Goal: Information Seeking & Learning: Learn about a topic

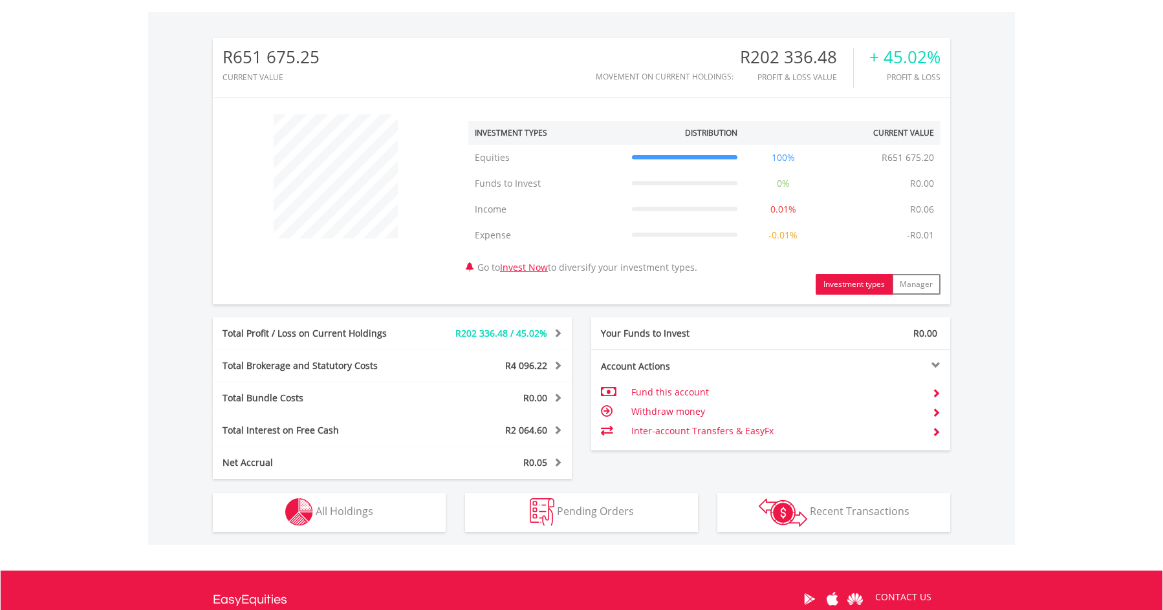
scroll to position [535, 0]
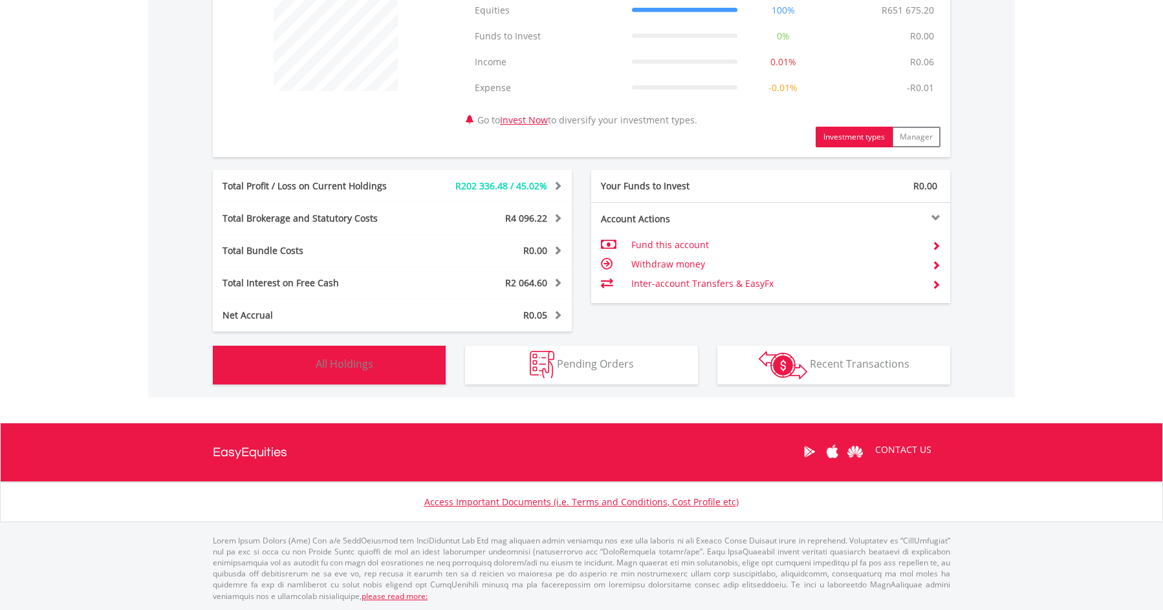
click at [367, 368] on span "All Holdings" at bounding box center [345, 364] width 58 height 14
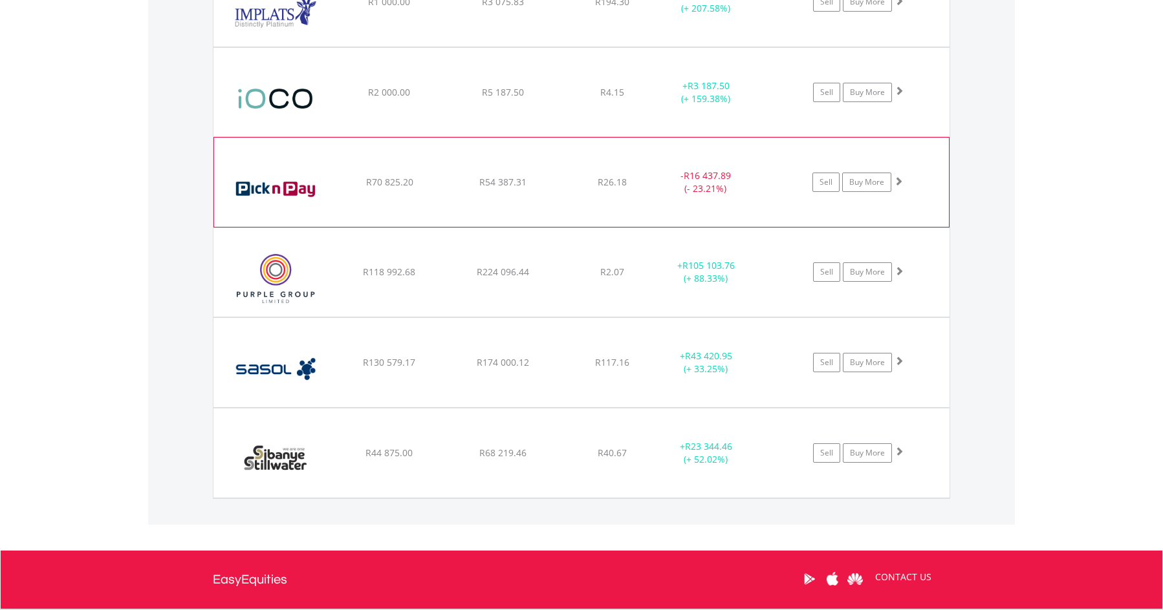
scroll to position [1309, 0]
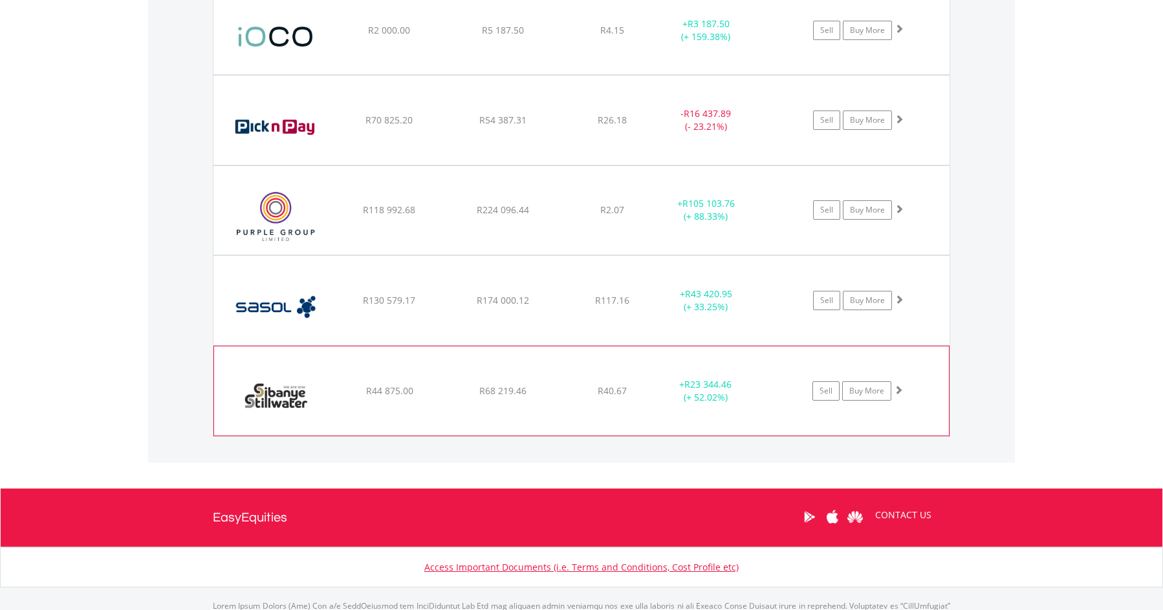
click at [516, 396] on span "R68 219.46" at bounding box center [502, 391] width 47 height 12
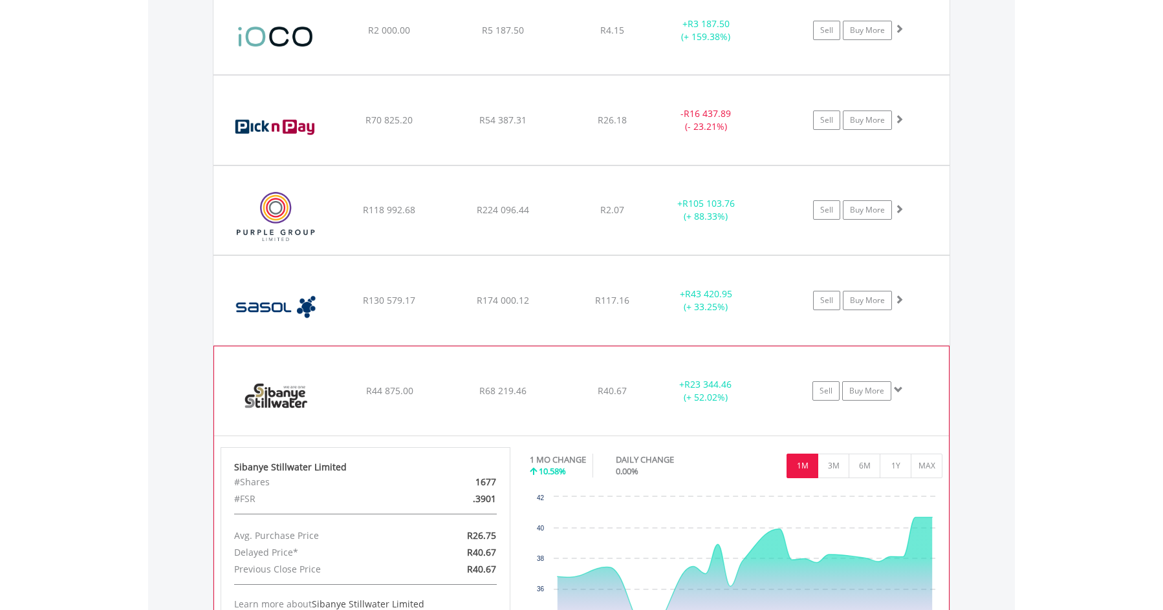
scroll to position [1244, 0]
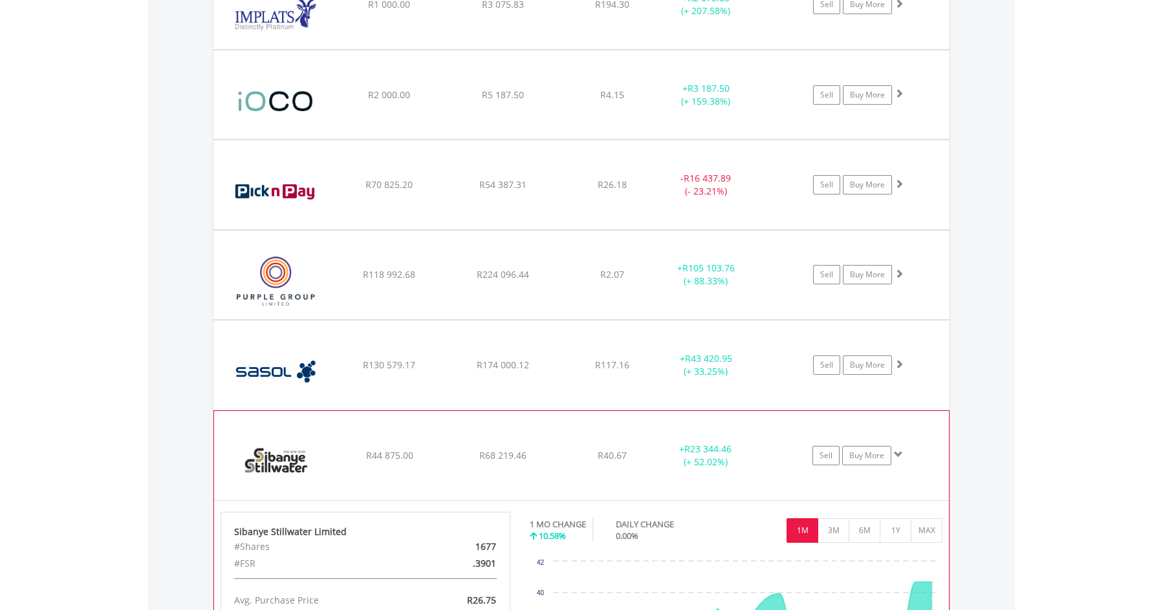
click at [506, 425] on div "﻿ Sibanye Stillwater Limited R44 875.00 R68 219.46 R40.67 + R23 344.46 (+ 52.02…" at bounding box center [581, 455] width 735 height 89
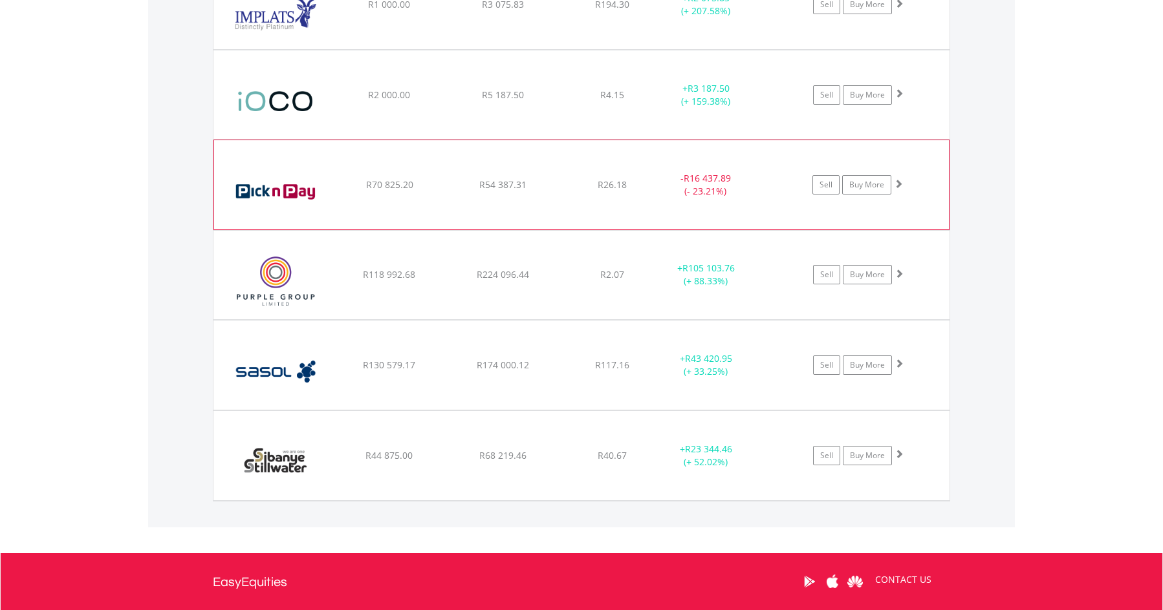
click at [563, 187] on div "R26.18" at bounding box center [612, 184] width 103 height 13
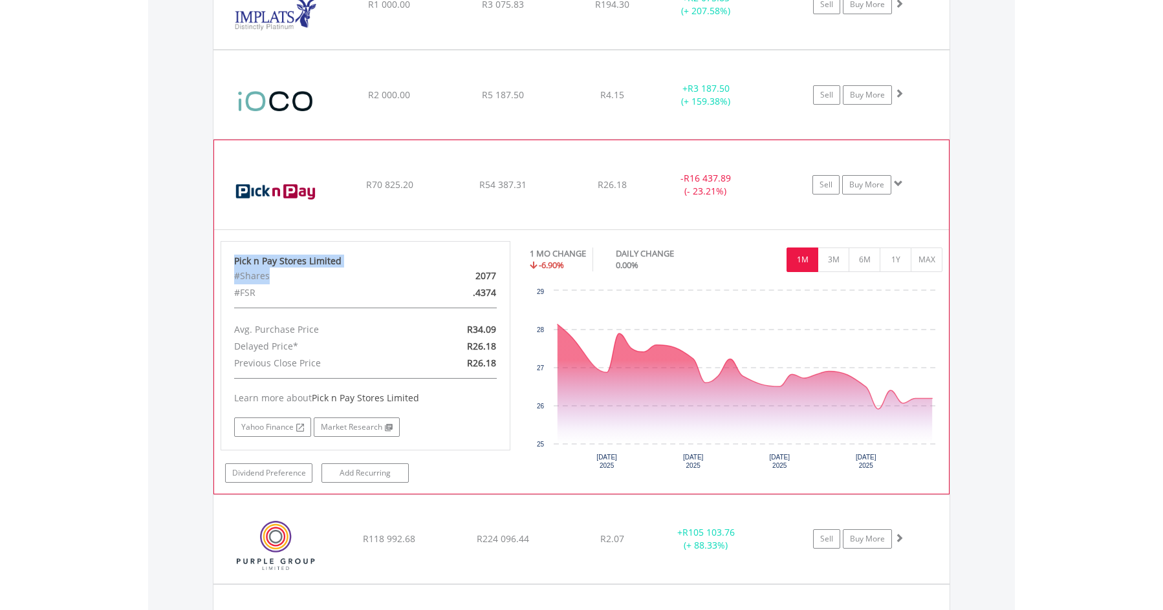
drag, startPoint x: 349, startPoint y: 267, endPoint x: 224, endPoint y: 263, distance: 125.5
click at [224, 263] on div "Pick n Pay Stores Limited #Shares 2077 #FSR .4374 Avg. Purchase Price R34.09 De…" at bounding box center [365, 345] width 290 height 209
click at [296, 290] on div "#FSR" at bounding box center [318, 293] width 188 height 17
drag, startPoint x: 233, startPoint y: 259, endPoint x: 333, endPoint y: 263, distance: 100.3
click at [348, 263] on div "Pick n Pay Stores Limited #Shares 2077 #FSR .4374 Avg. Purchase Price R34.09 De…" at bounding box center [365, 345] width 290 height 209
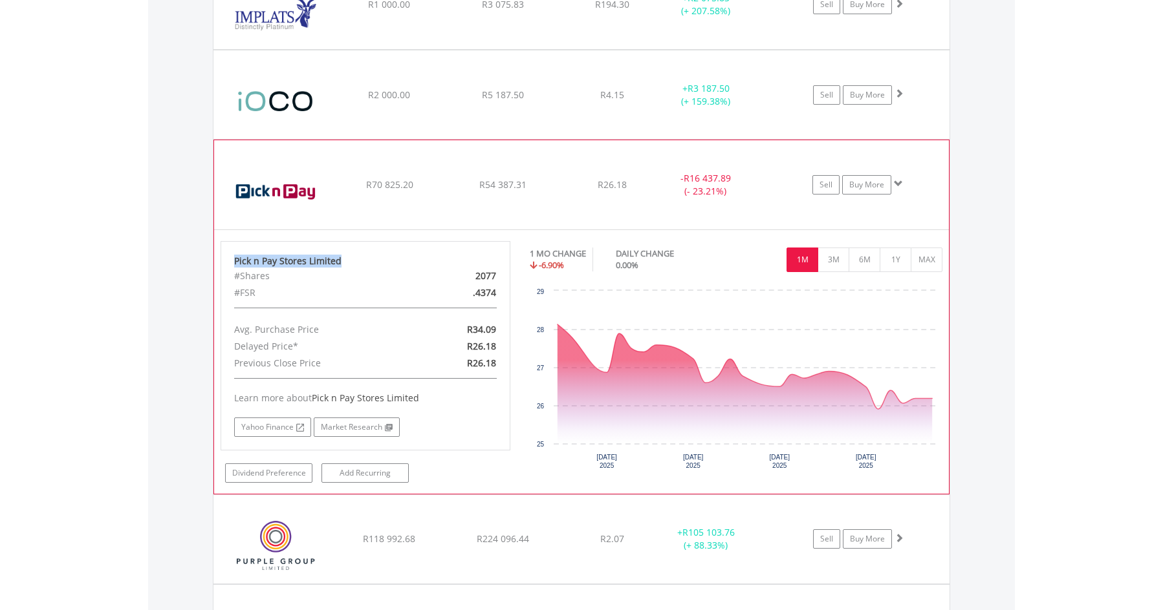
copy div "Pick n Pay Stores Limited"
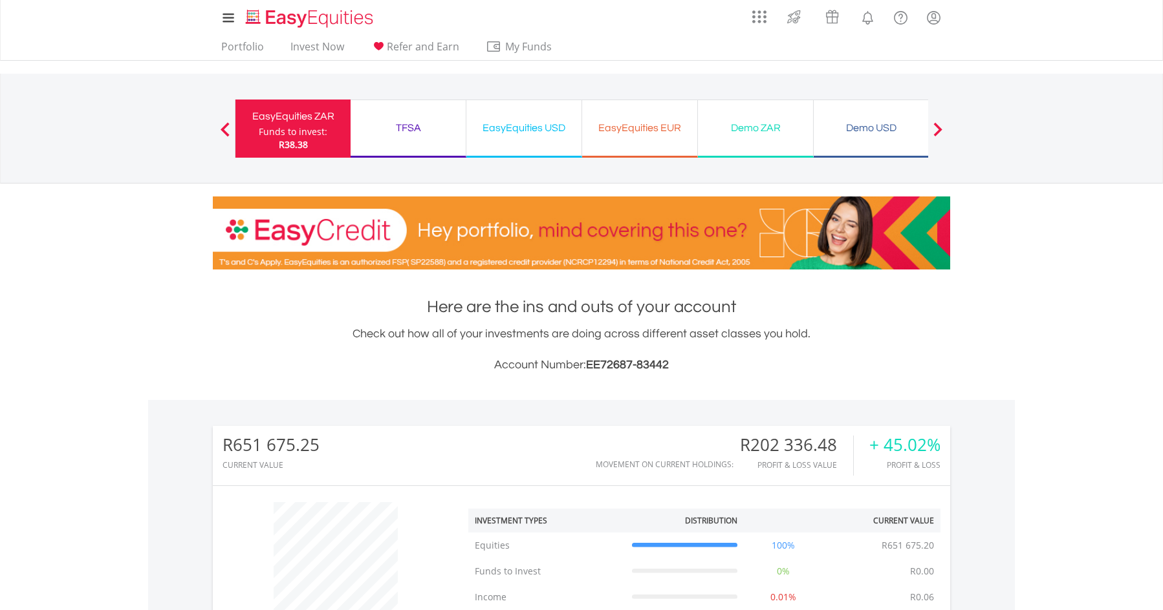
click at [526, 131] on div "EasyEquities USD" at bounding box center [524, 128] width 100 height 18
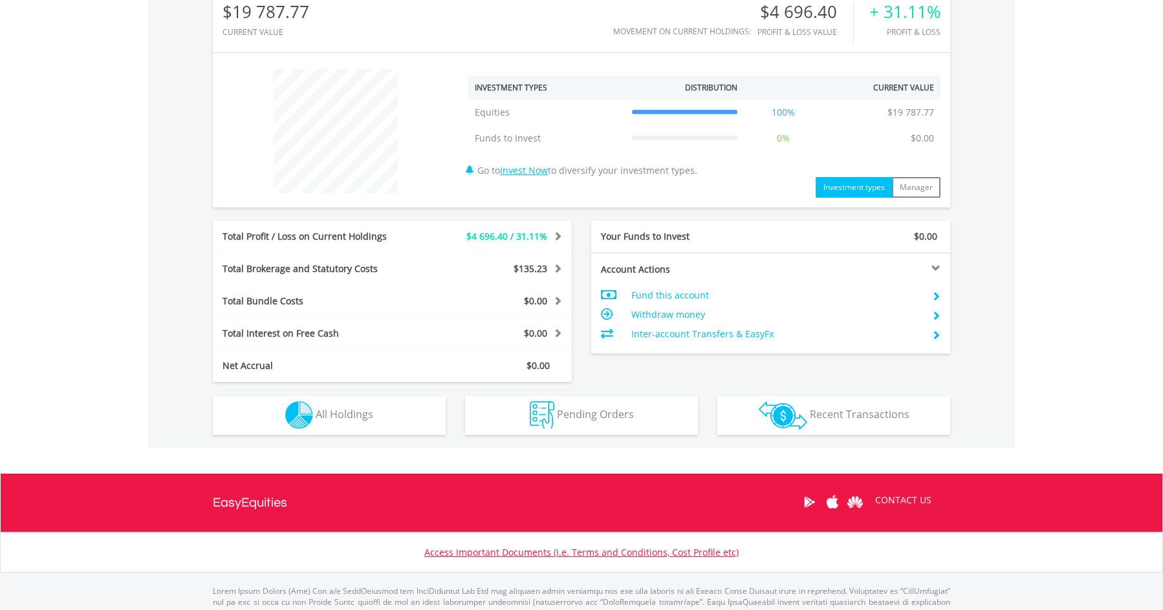
scroll to position [484, 0]
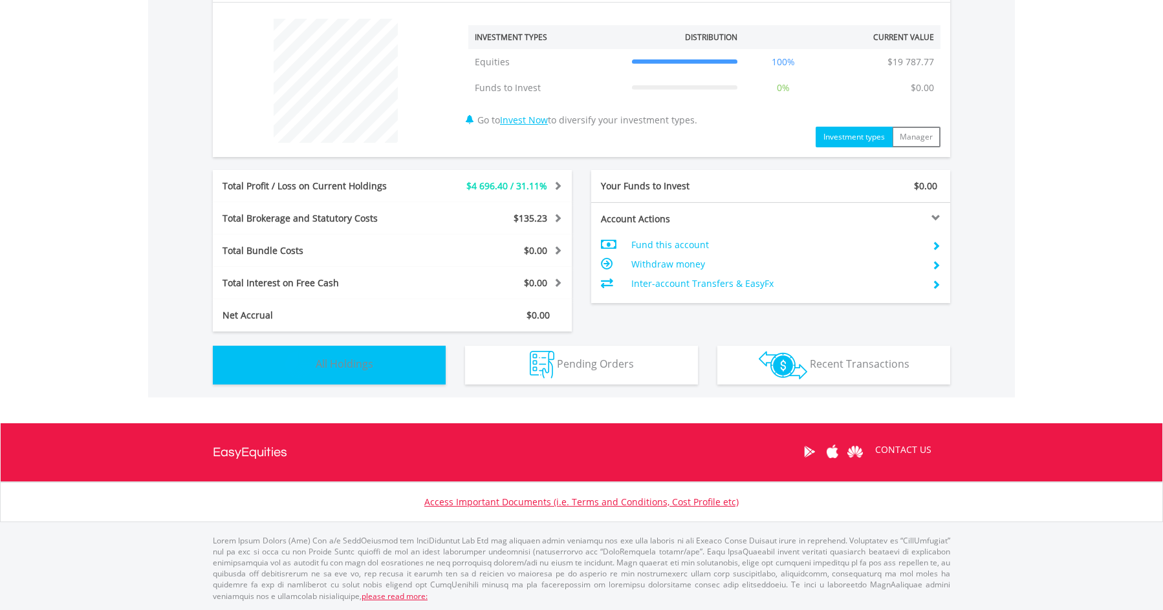
click at [381, 363] on button "Holdings All Holdings" at bounding box center [329, 365] width 233 height 39
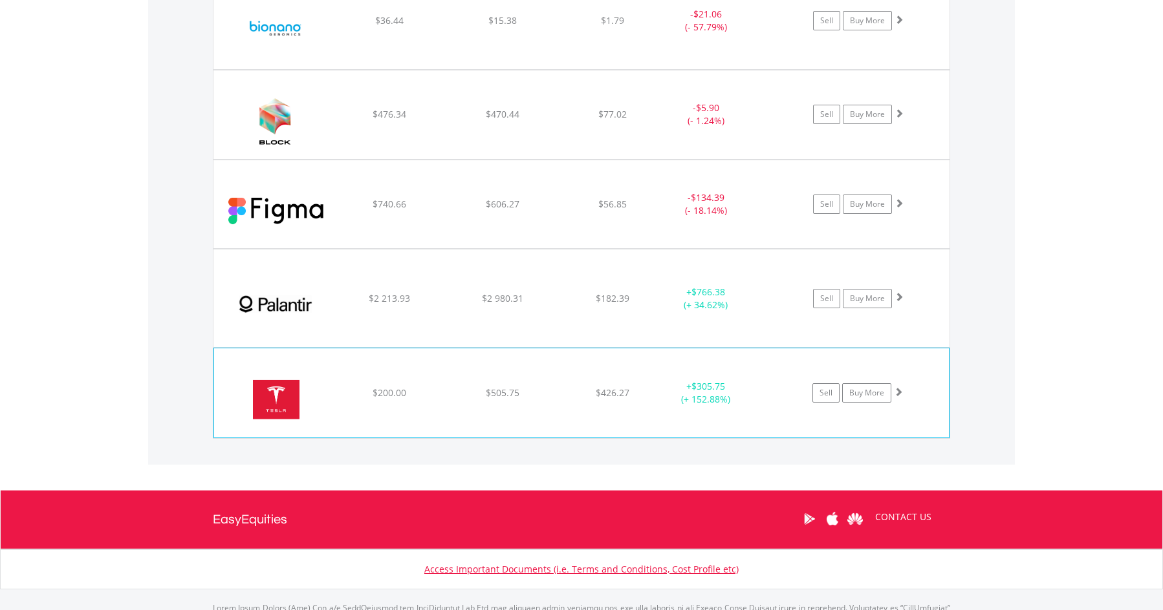
scroll to position [1166, 0]
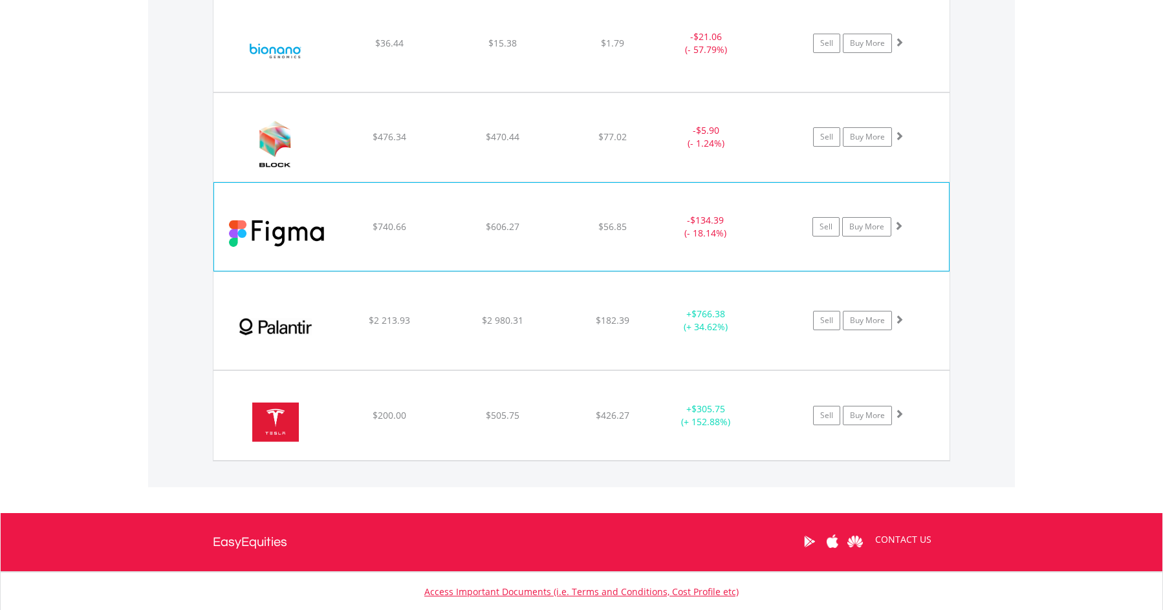
click at [476, 245] on div "﻿ Figma Inc $740.66 $606.27 $56.85 - $134.39 (- 18.14%) Sell Buy More" at bounding box center [581, 227] width 735 height 88
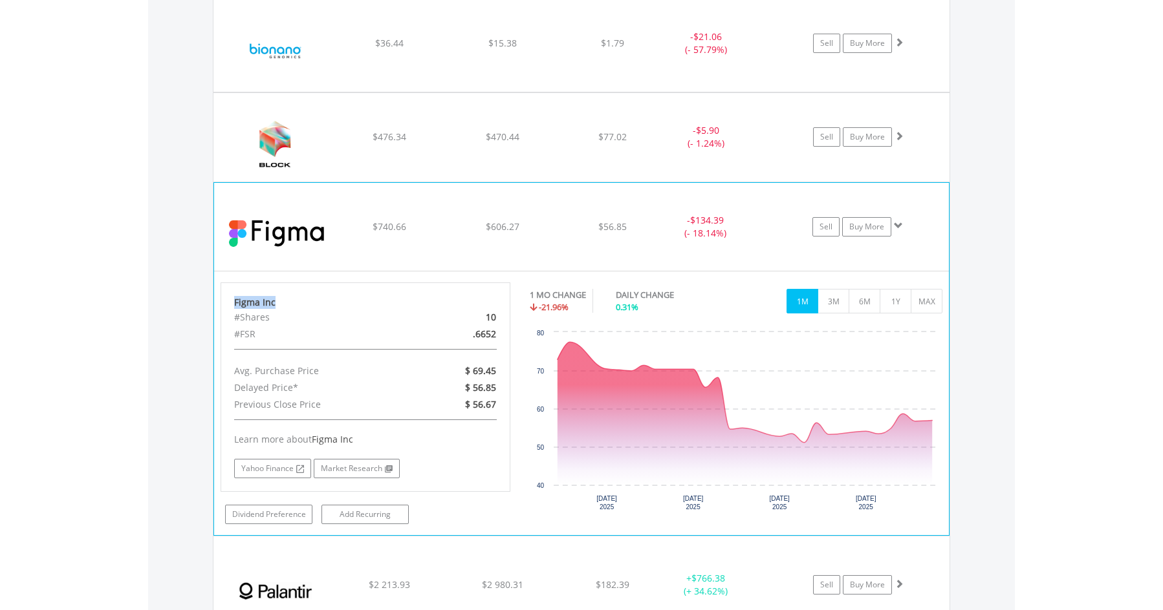
drag, startPoint x: 263, startPoint y: 302, endPoint x: 232, endPoint y: 300, distance: 30.5
click at [232, 300] on div "Figma Inc #Shares 10 #FSR .6652 Avg. Purchase Price $ 69.45 Delayed Price* $ 56…" at bounding box center [365, 387] width 290 height 209
copy div "Figma Inc"
drag, startPoint x: 570, startPoint y: 308, endPoint x: 535, endPoint y: 308, distance: 34.3
click at [535, 308] on div "-21.96%" at bounding box center [558, 307] width 56 height 12
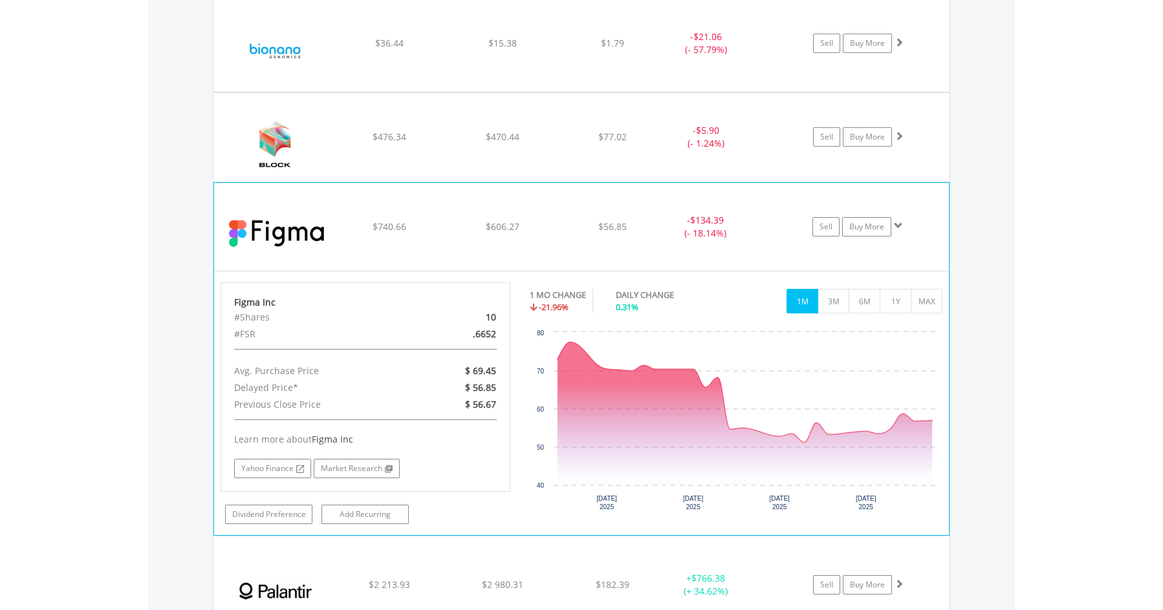
click at [278, 303] on div "Figma Inc" at bounding box center [365, 302] width 263 height 13
drag, startPoint x: 281, startPoint y: 301, endPoint x: 233, endPoint y: 299, distance: 47.9
click at [228, 300] on div "Figma Inc #Shares 10 #FSR .6652 Avg. Purchase Price $ 69.45 Delayed Price* $ 56…" at bounding box center [365, 387] width 290 height 209
copy div "Figma Inc"
click at [345, 237] on div "﻿ Figma Inc $740.66 $606.27 $56.85 - $134.39 (- 18.14%) Sell Buy More" at bounding box center [581, 227] width 735 height 88
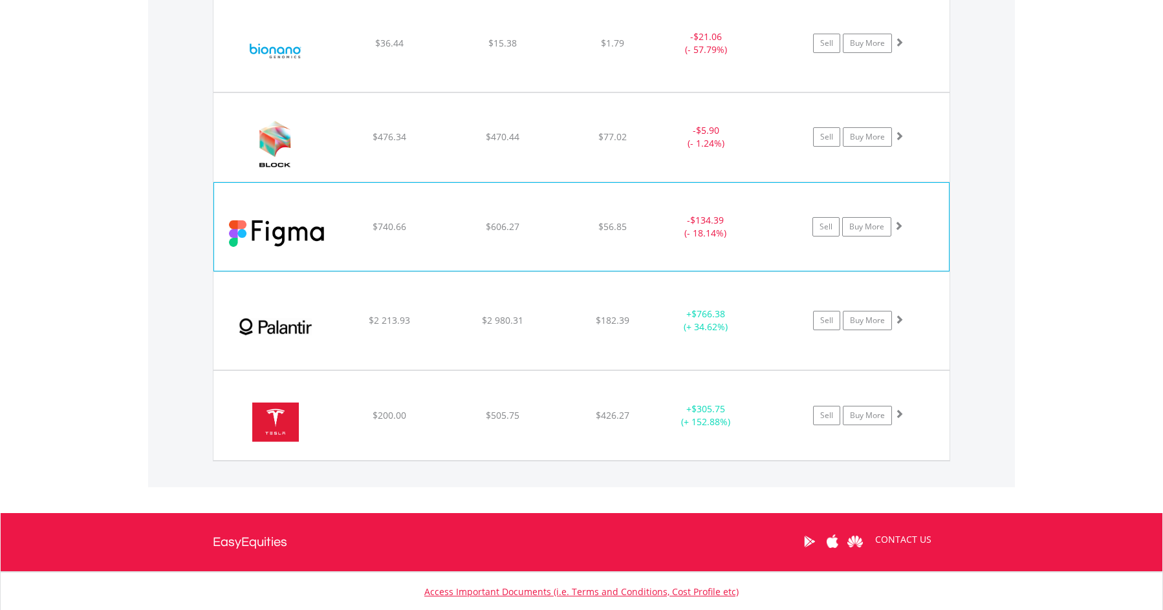
click at [346, 235] on div "﻿ Figma Inc $740.66 $606.27 $56.85 - $134.39 (- 18.14%) Sell Buy More" at bounding box center [581, 227] width 735 height 88
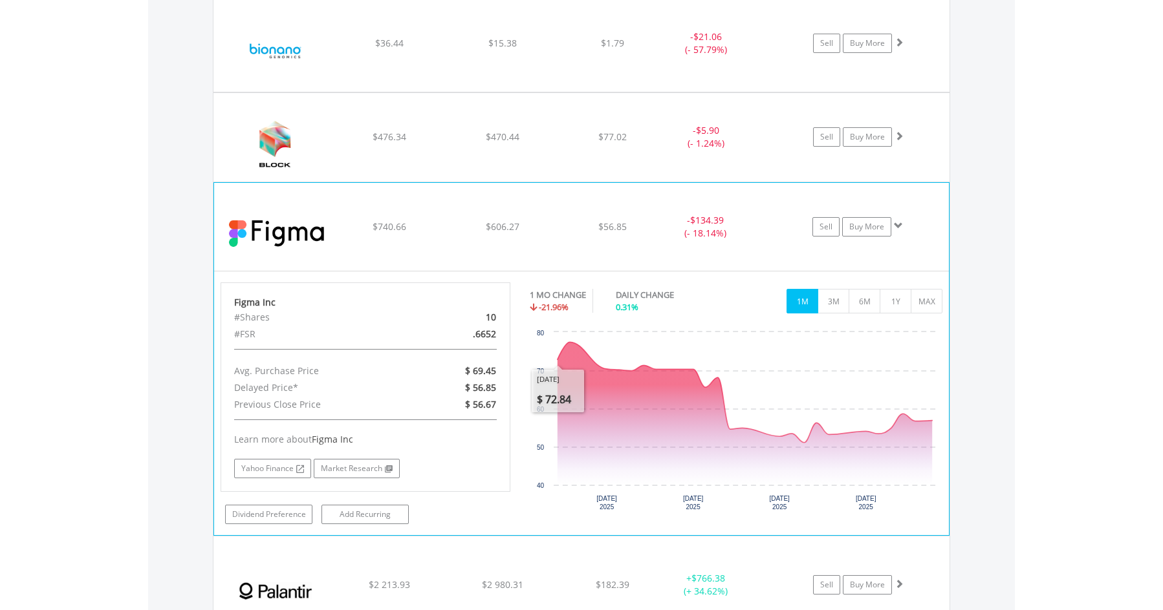
click at [545, 513] on rect "Interactive chart" at bounding box center [736, 423] width 413 height 194
click at [933, 299] on button "MAX" at bounding box center [926, 301] width 32 height 25
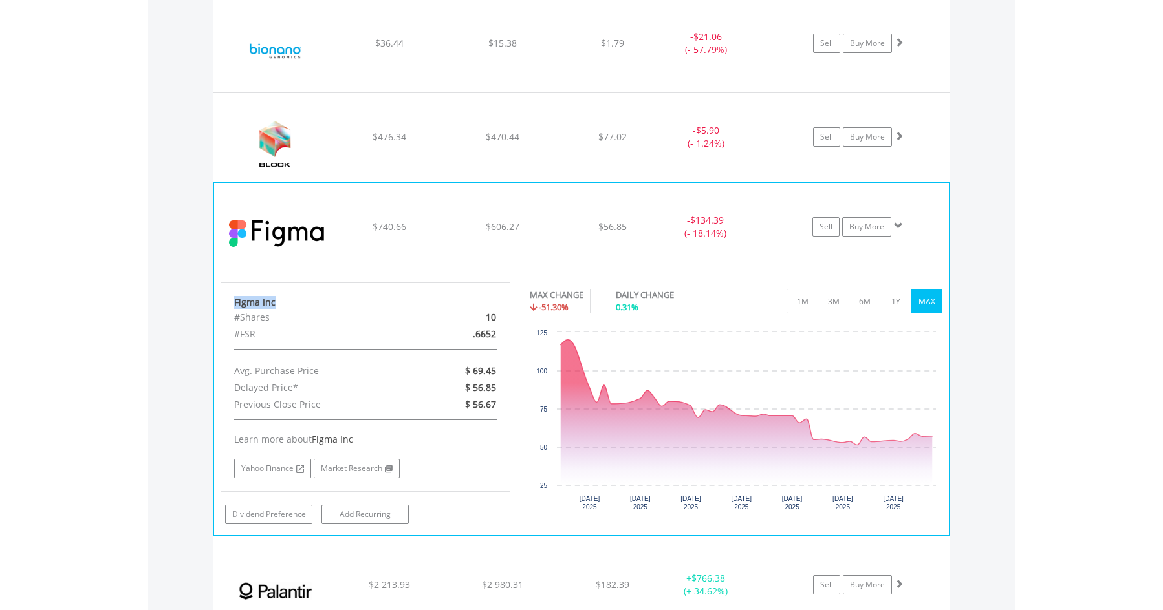
drag, startPoint x: 284, startPoint y: 299, endPoint x: 243, endPoint y: 301, distance: 40.8
click at [230, 299] on div "Figma Inc #Shares 10 #FSR .6652 Avg. Purchase Price $ 69.45 Delayed Price* $ 56…" at bounding box center [365, 387] width 290 height 209
copy div "Figma Inc"
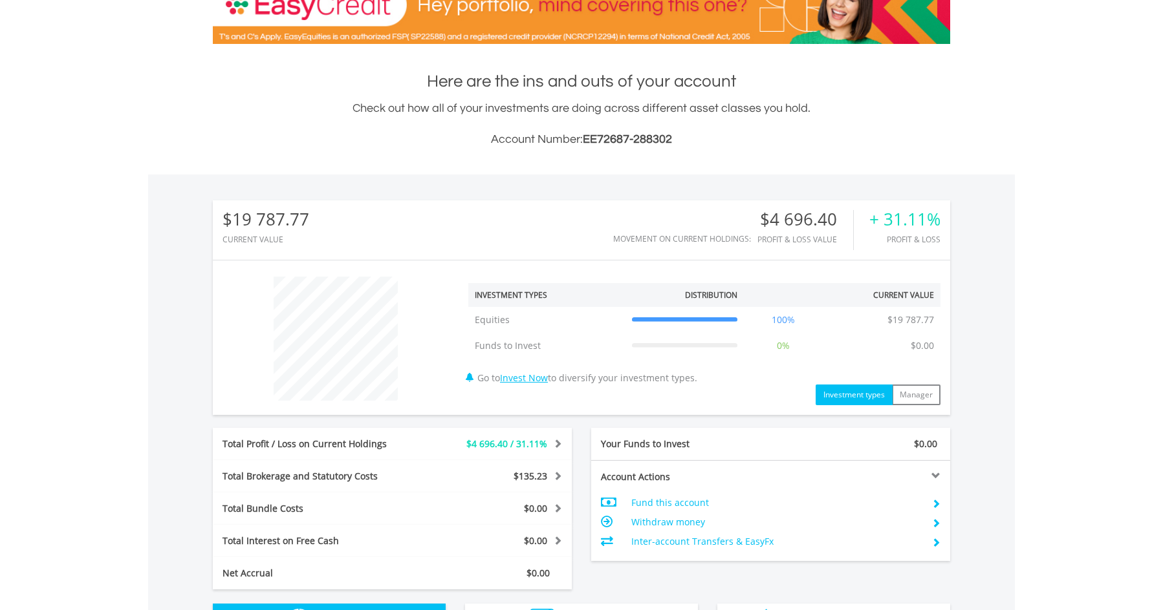
scroll to position [0, 0]
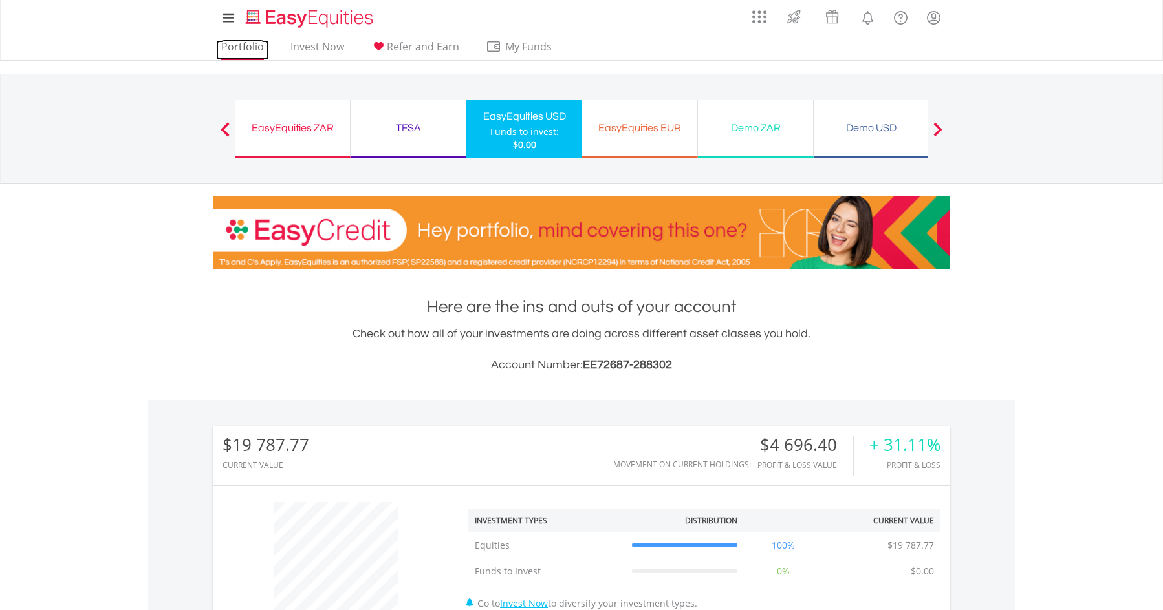
click at [246, 48] on link "Portfolio" at bounding box center [242, 50] width 53 height 20
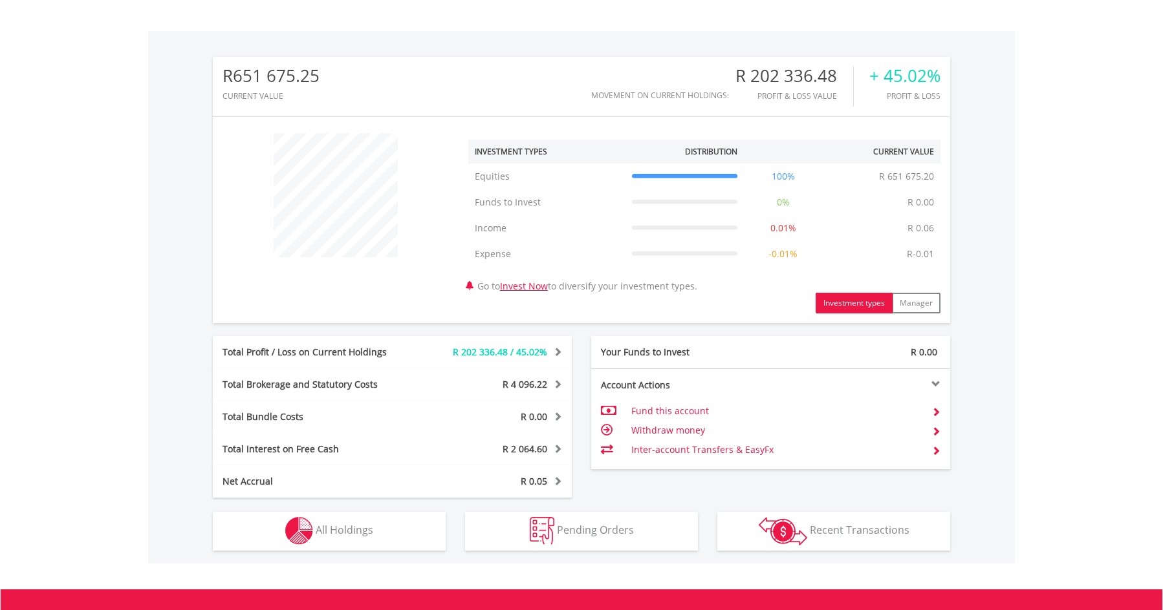
scroll to position [341, 0]
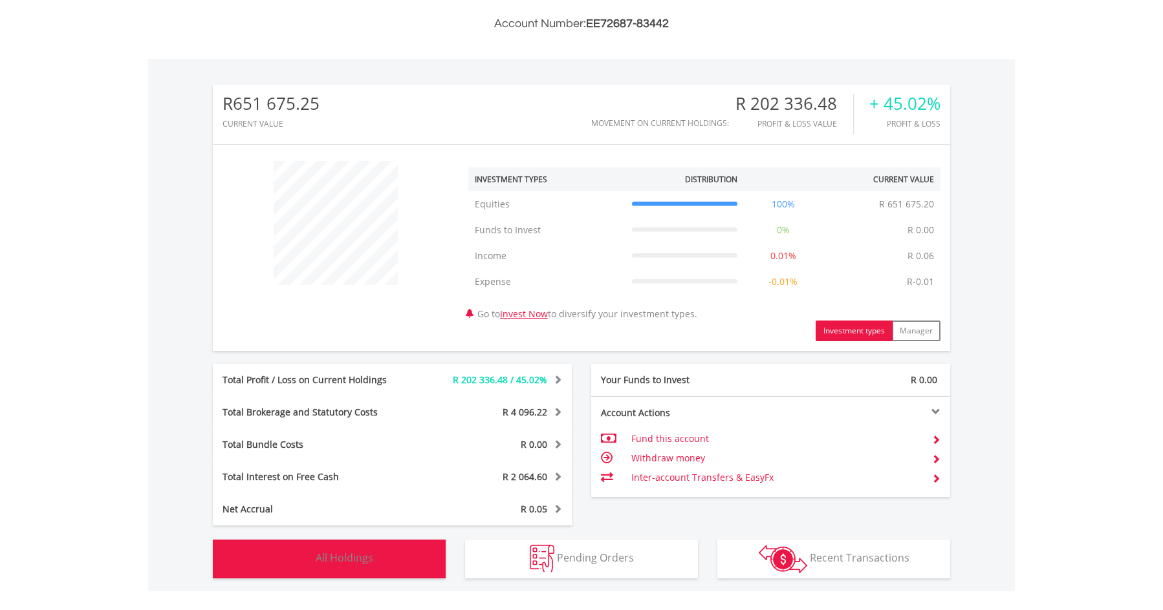
click at [346, 555] on span "All Holdings" at bounding box center [345, 558] width 58 height 14
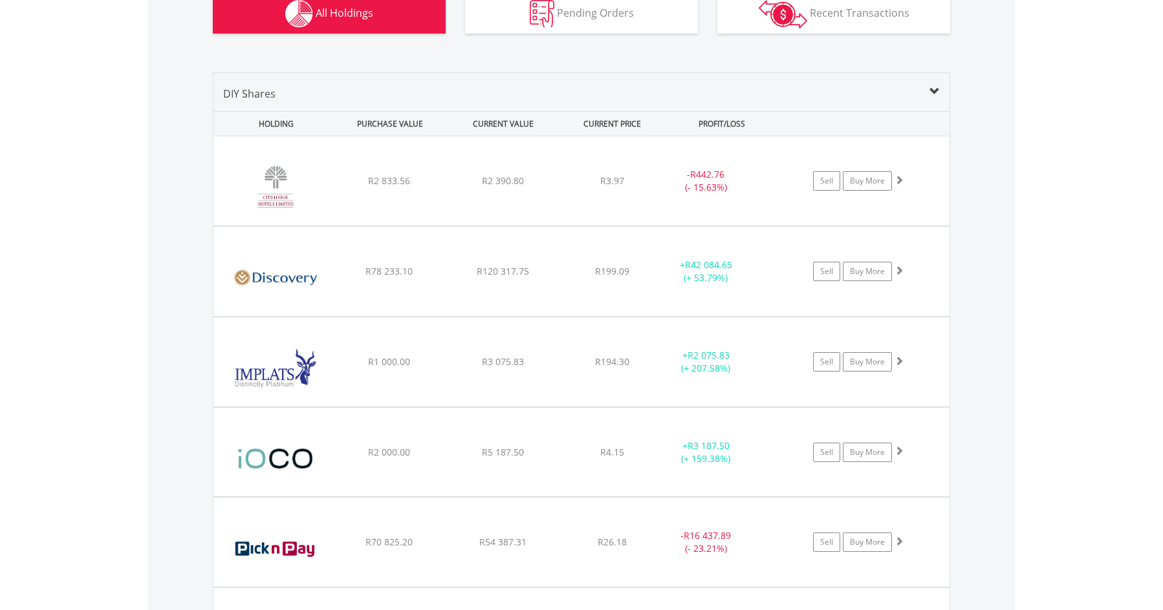
scroll to position [855, 0]
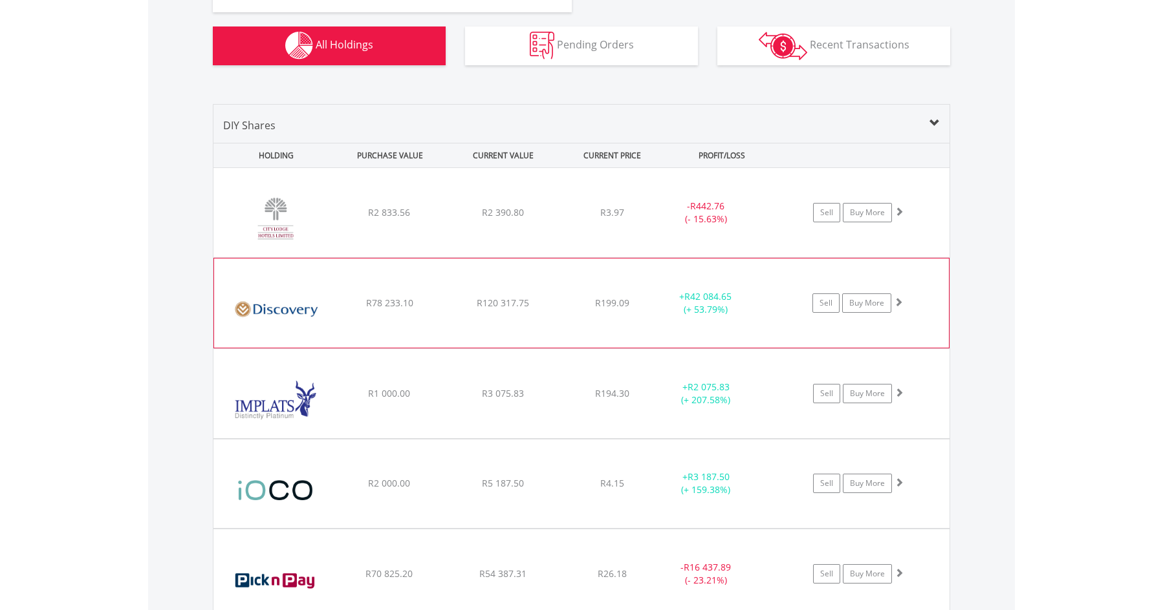
click at [537, 305] on div "R120 317.75" at bounding box center [502, 303] width 110 height 13
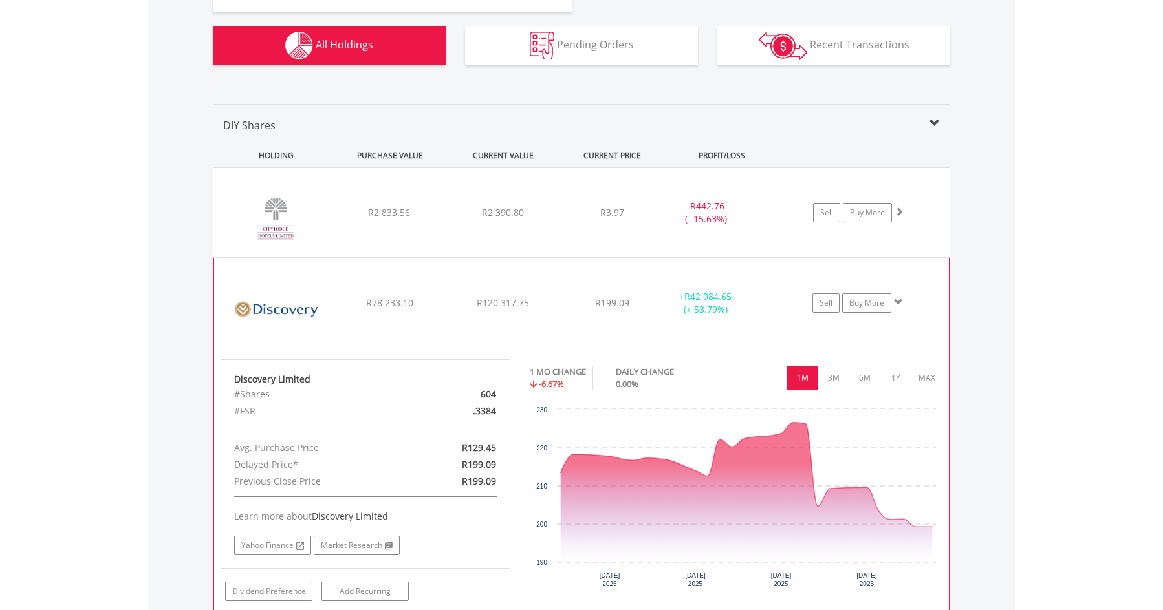
click at [370, 312] on div "﻿ Discovery Limited R78 233.10 R120 317.75 R199.09 + R42 084.65 (+ 53.79%) Sell…" at bounding box center [581, 303] width 735 height 89
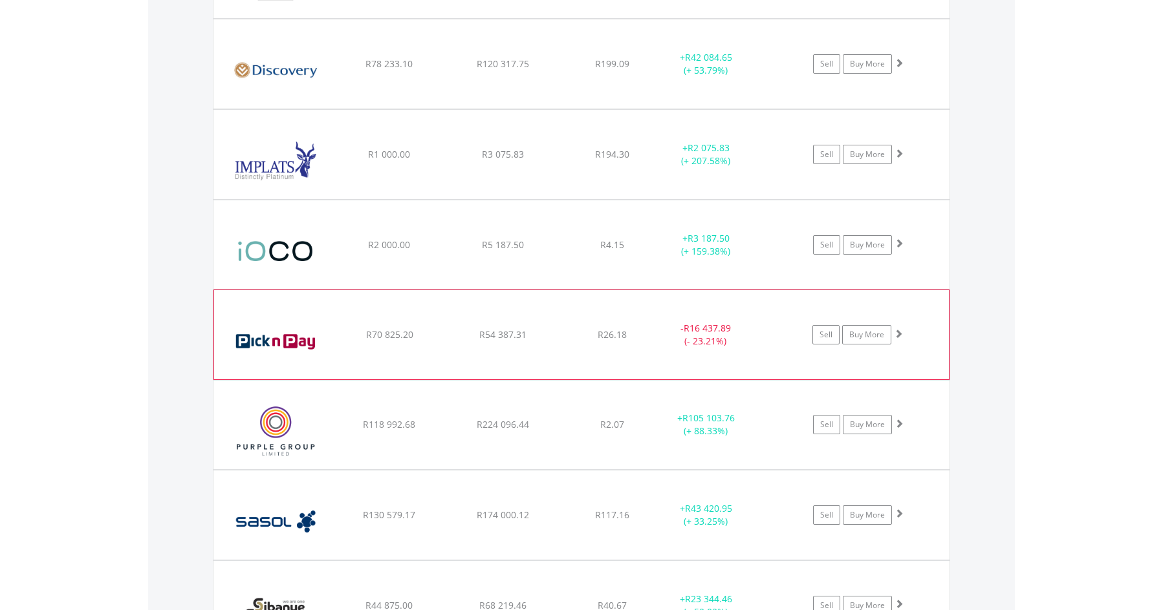
scroll to position [1373, 0]
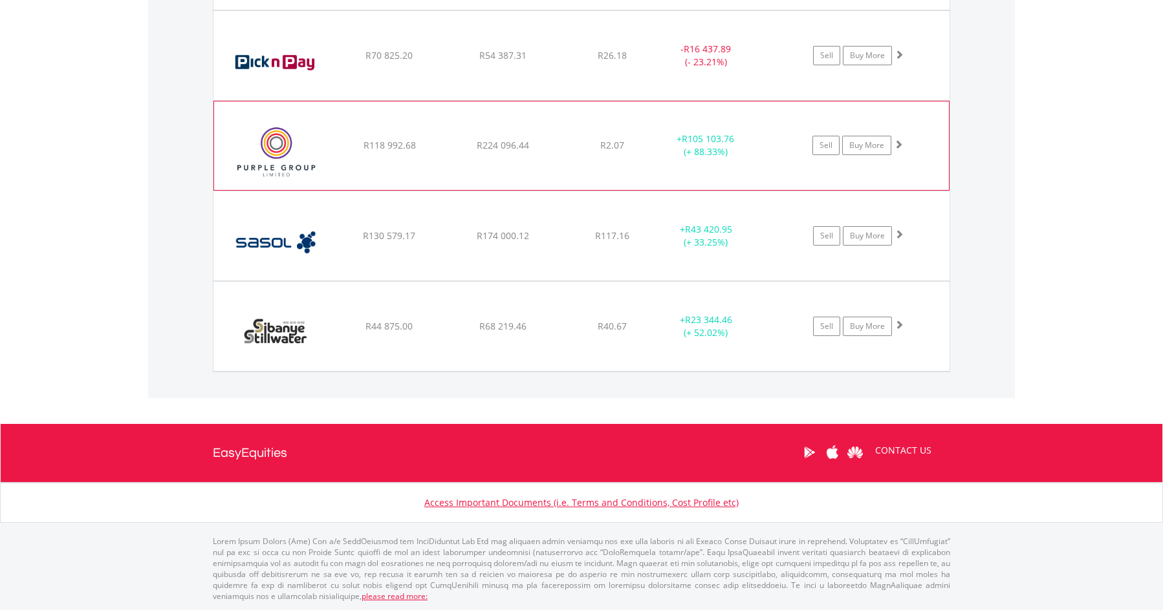
click at [470, 152] on div "R224 096.44" at bounding box center [502, 145] width 110 height 13
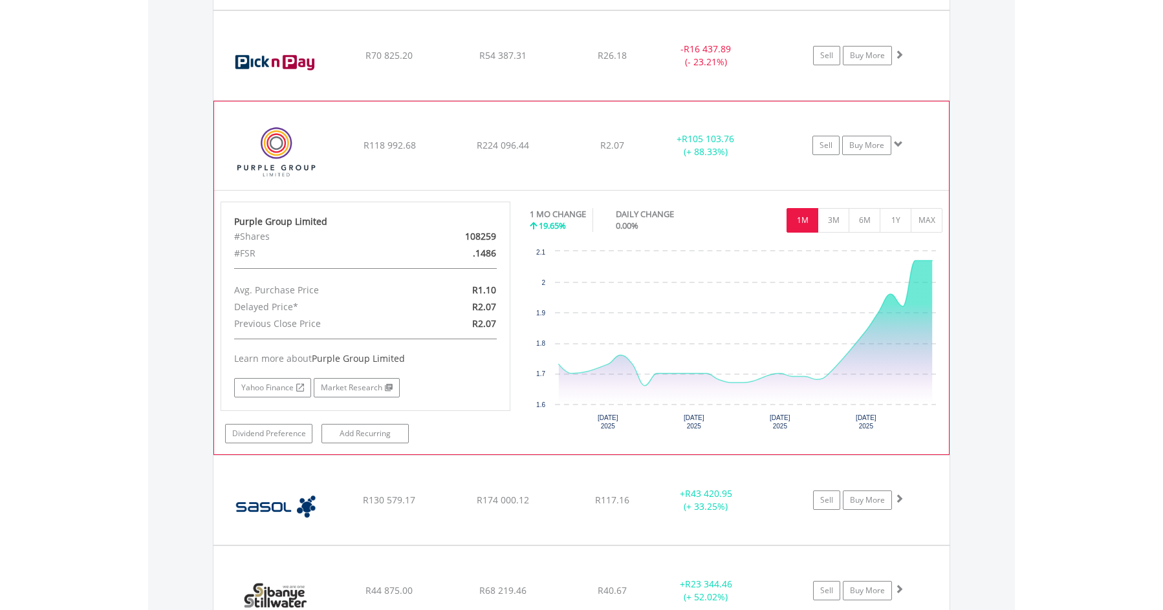
click at [628, 140] on div "R2.07" at bounding box center [612, 145] width 103 height 13
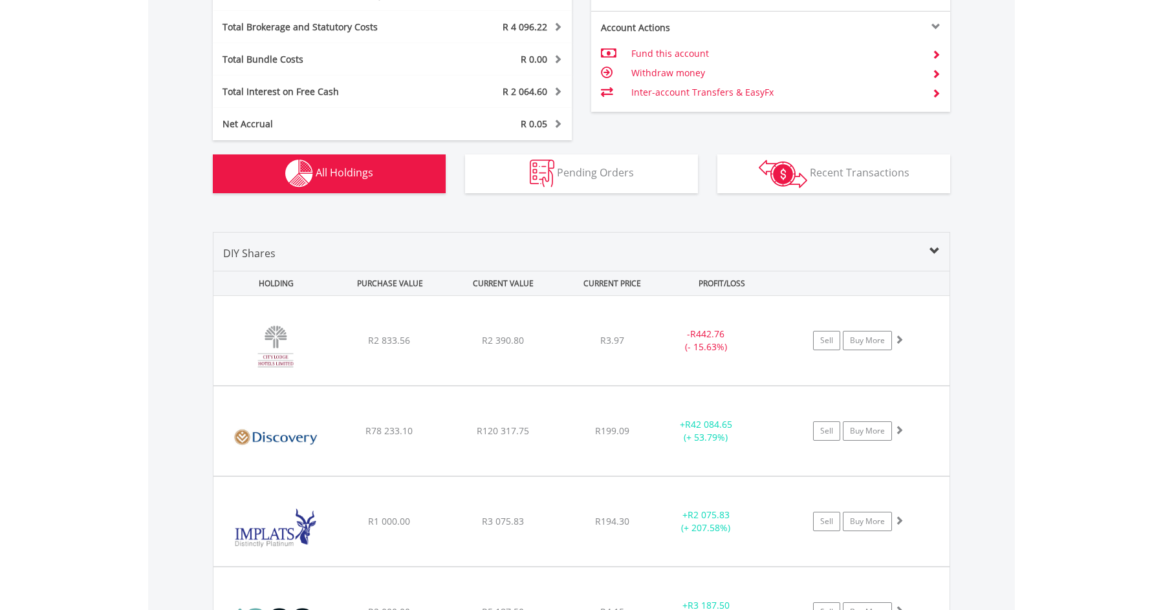
scroll to position [791, 0]
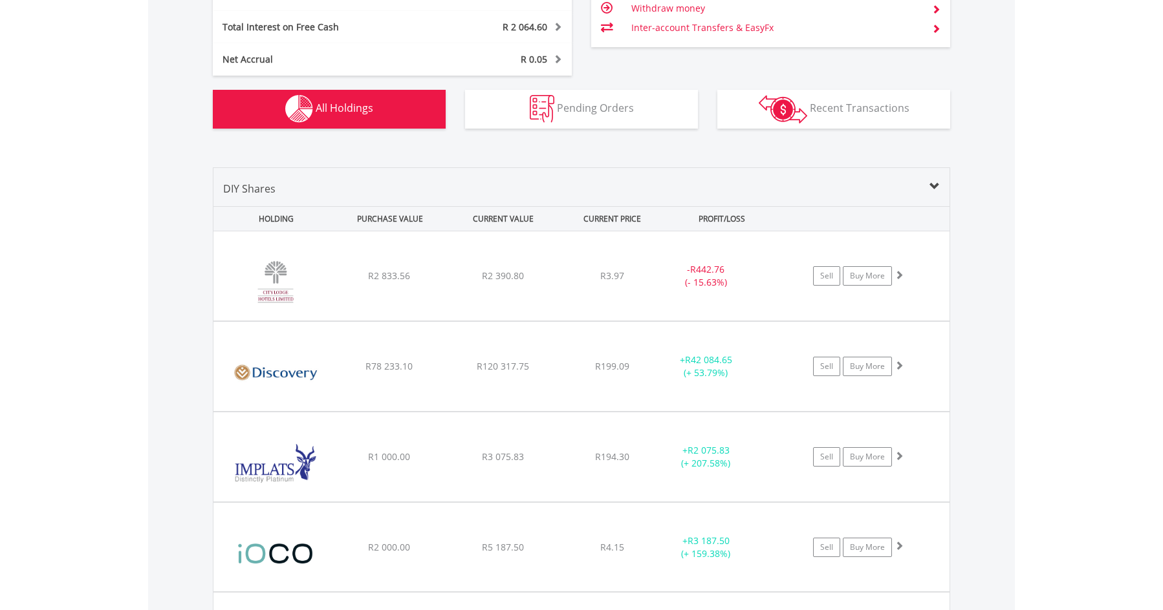
click at [185, 165] on div "Value View Share View DIY Shares HOLDING PURCHASE VALUE CURRENT VALUE CURRENT P…" at bounding box center [581, 561] width 866 height 839
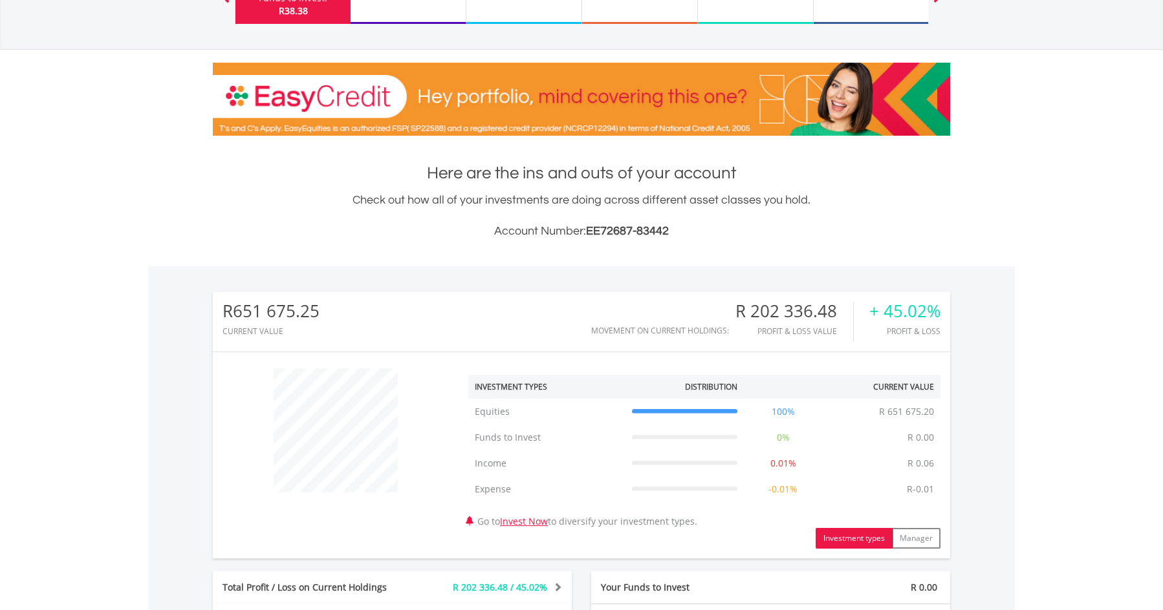
scroll to position [0, 0]
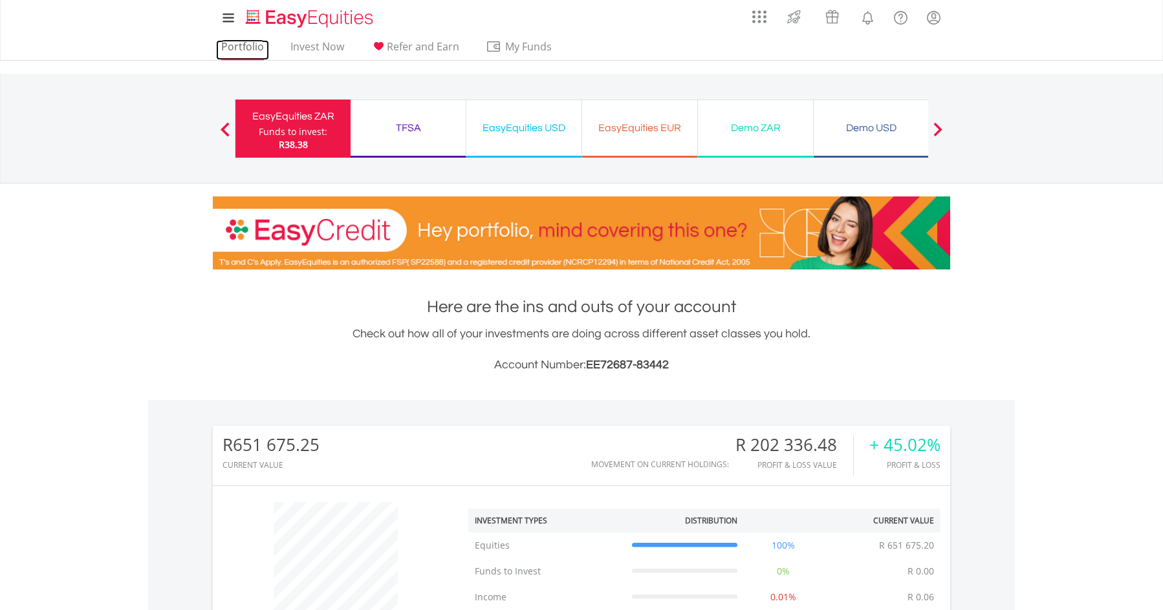
click at [249, 40] on link "Portfolio" at bounding box center [242, 50] width 53 height 20
